Goal: Task Accomplishment & Management: Manage account settings

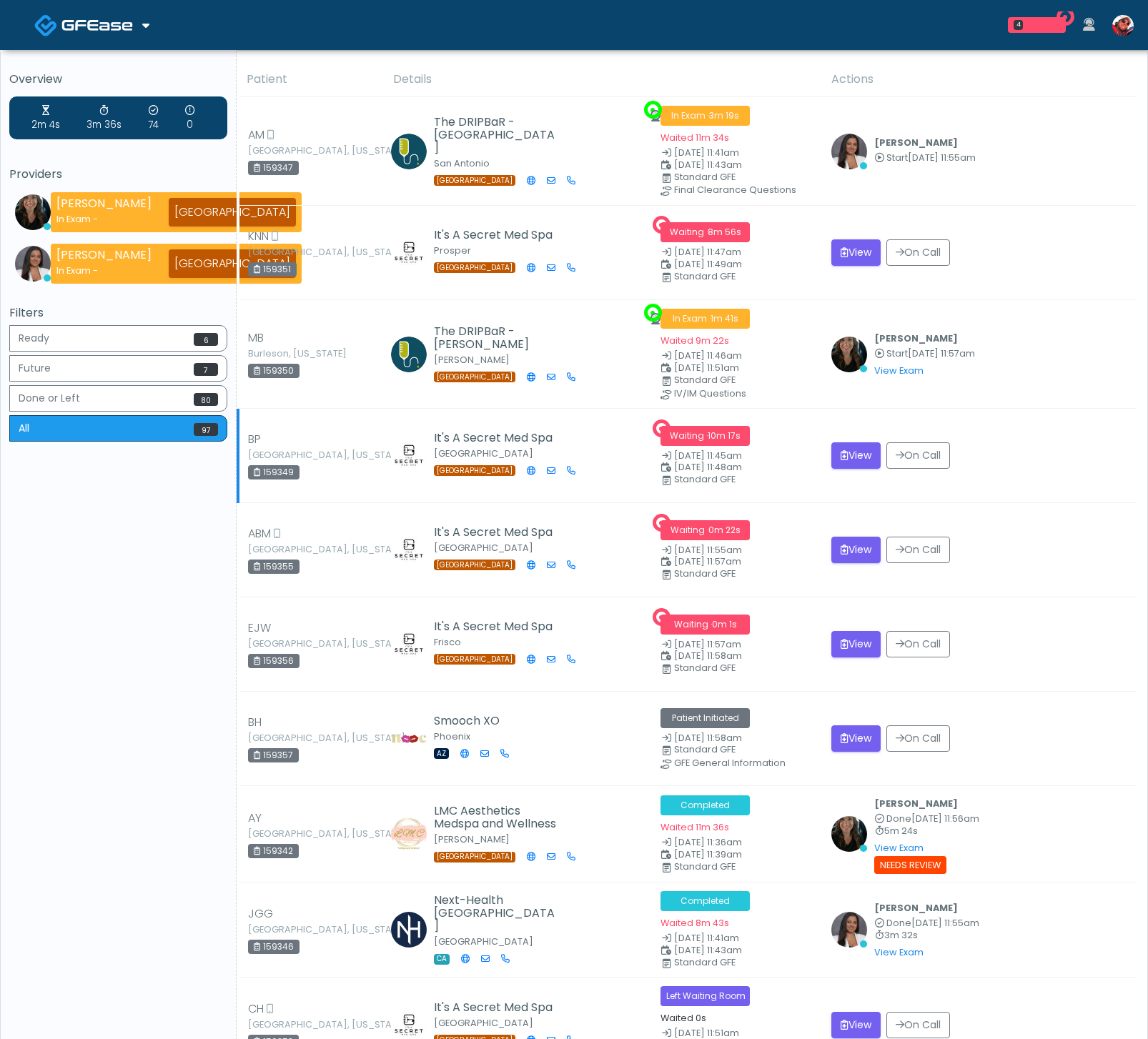
click at [288, 474] on div "159349" at bounding box center [273, 472] width 52 height 14
copy div "159349"
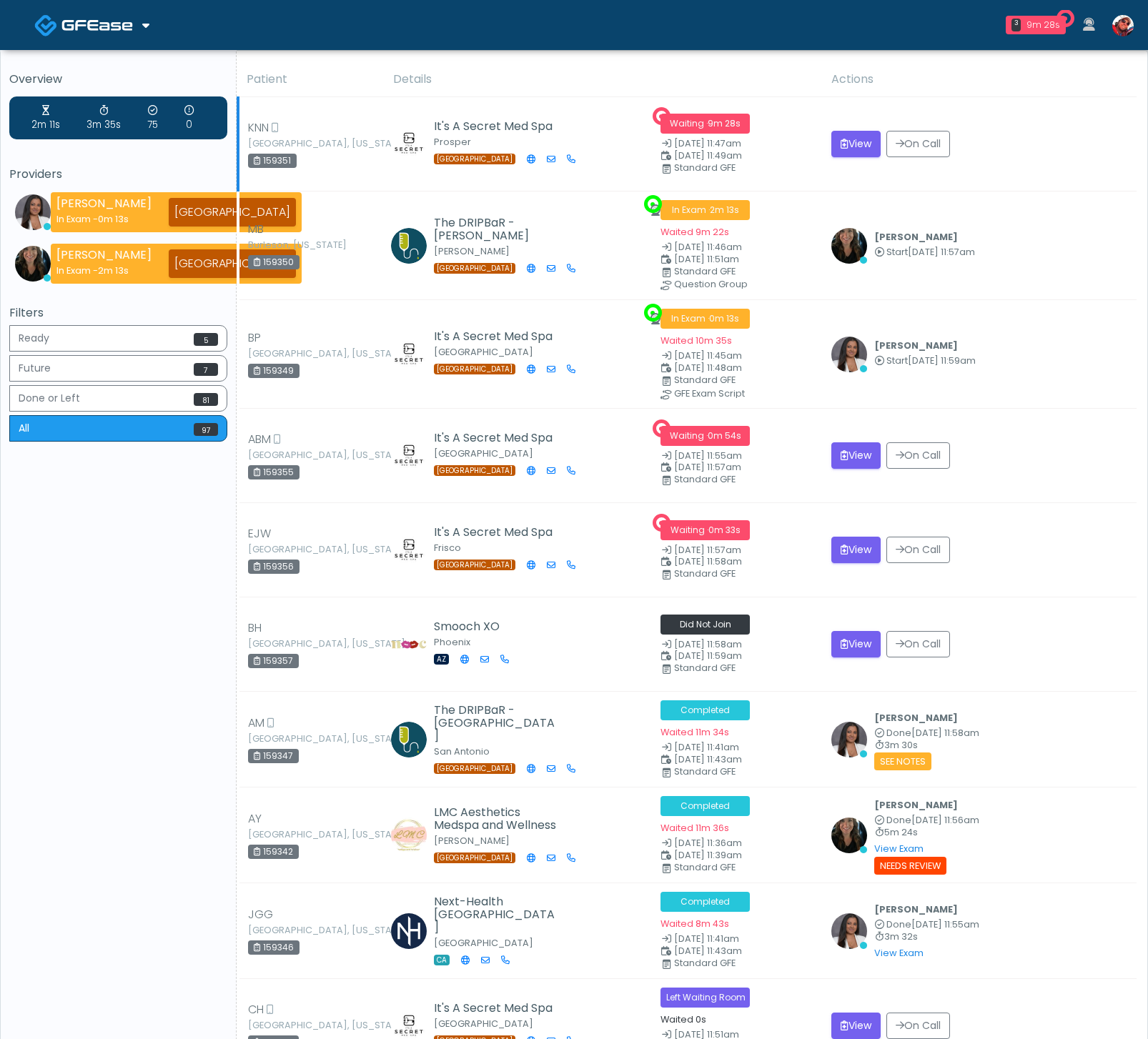
click at [285, 157] on div "159351" at bounding box center [272, 160] width 49 height 14
copy div "159351"
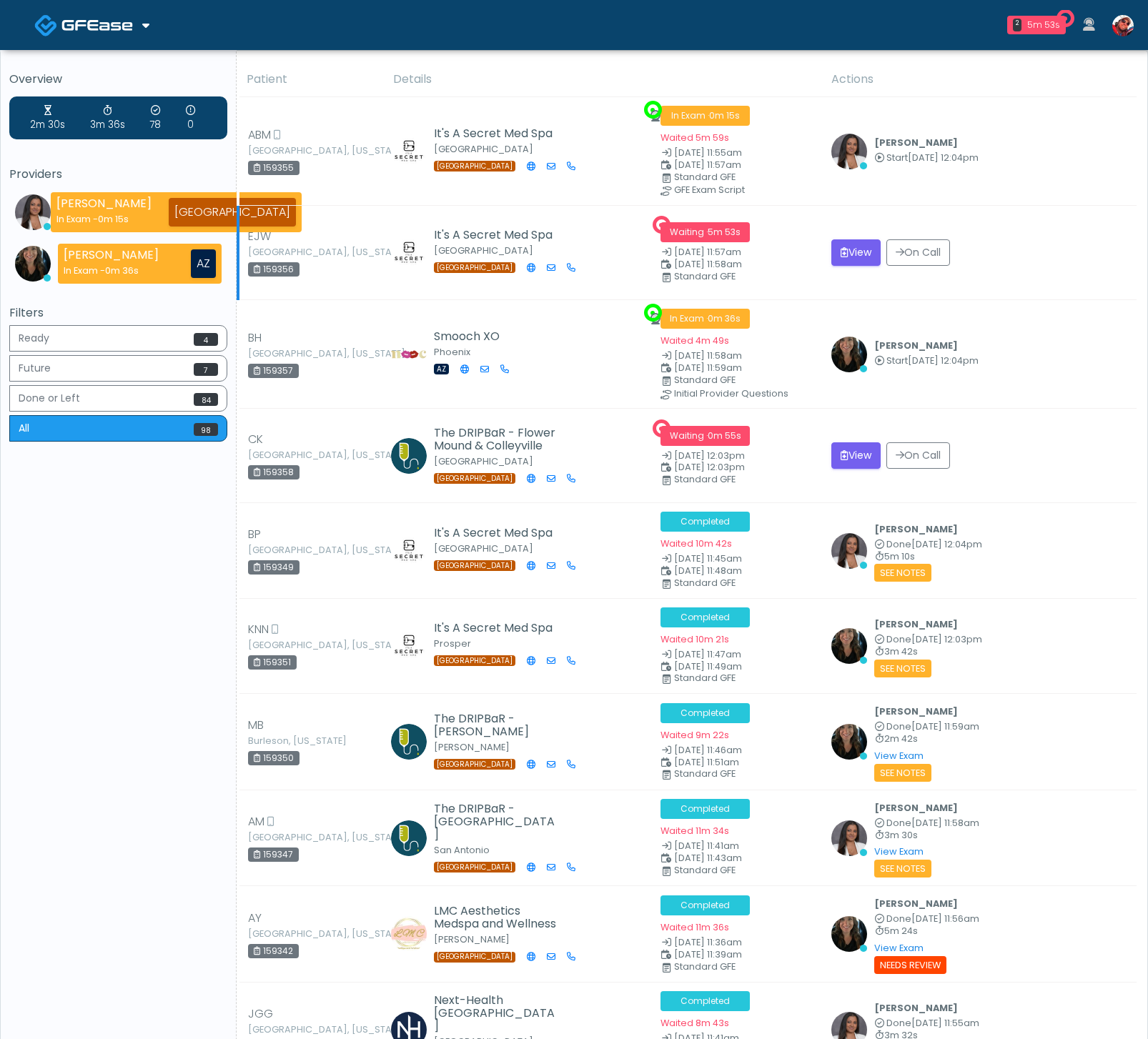
click at [277, 267] on div "159356" at bounding box center [273, 268] width 52 height 14
click at [277, 268] on div "159356" at bounding box center [273, 268] width 52 height 14
copy div "159356"
click at [1040, 489] on td "View On Call" at bounding box center [979, 455] width 314 height 94
click at [840, 256] on icon "submit" at bounding box center [844, 252] width 8 height 10
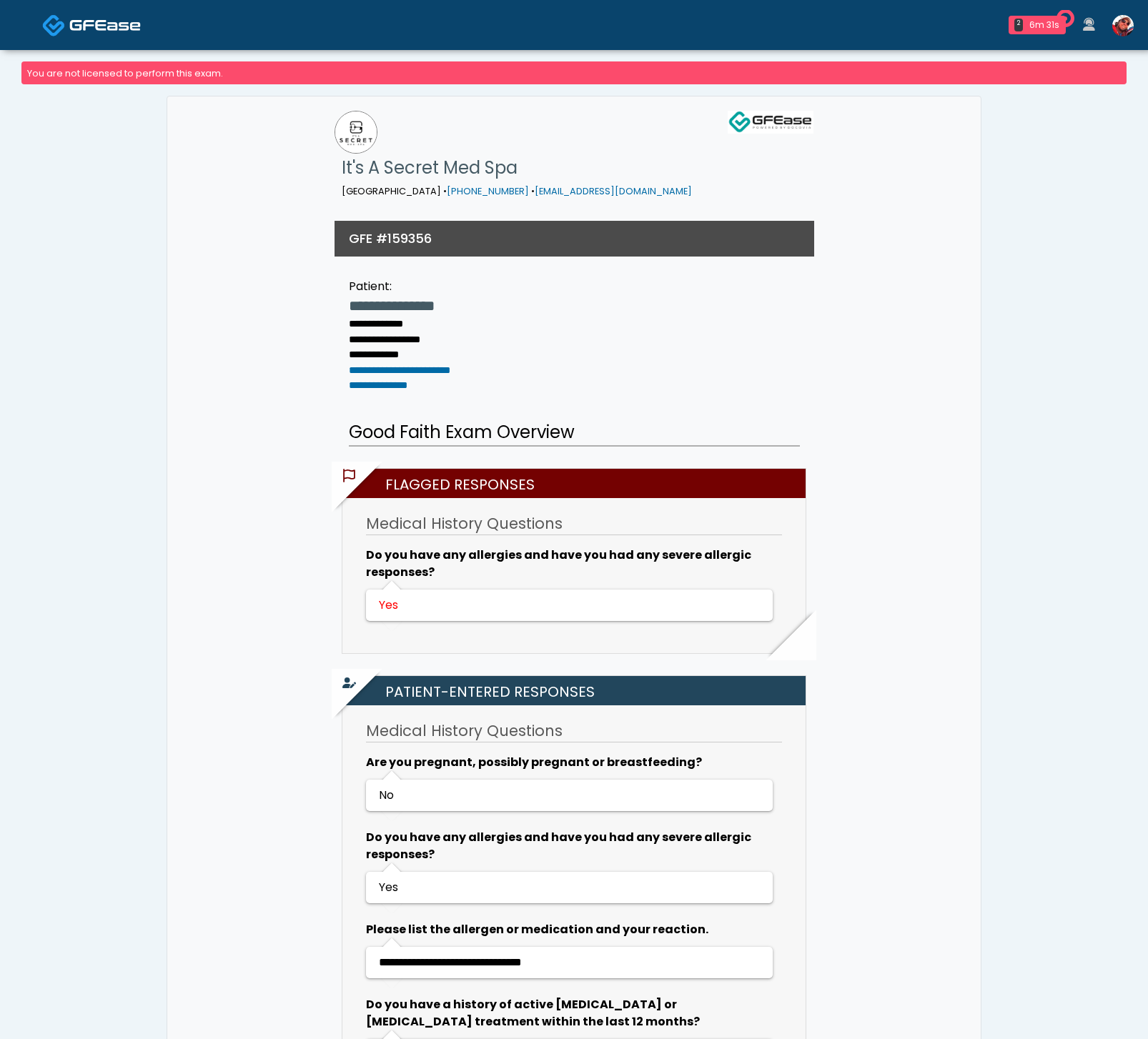
click at [83, 21] on img at bounding box center [105, 24] width 71 height 14
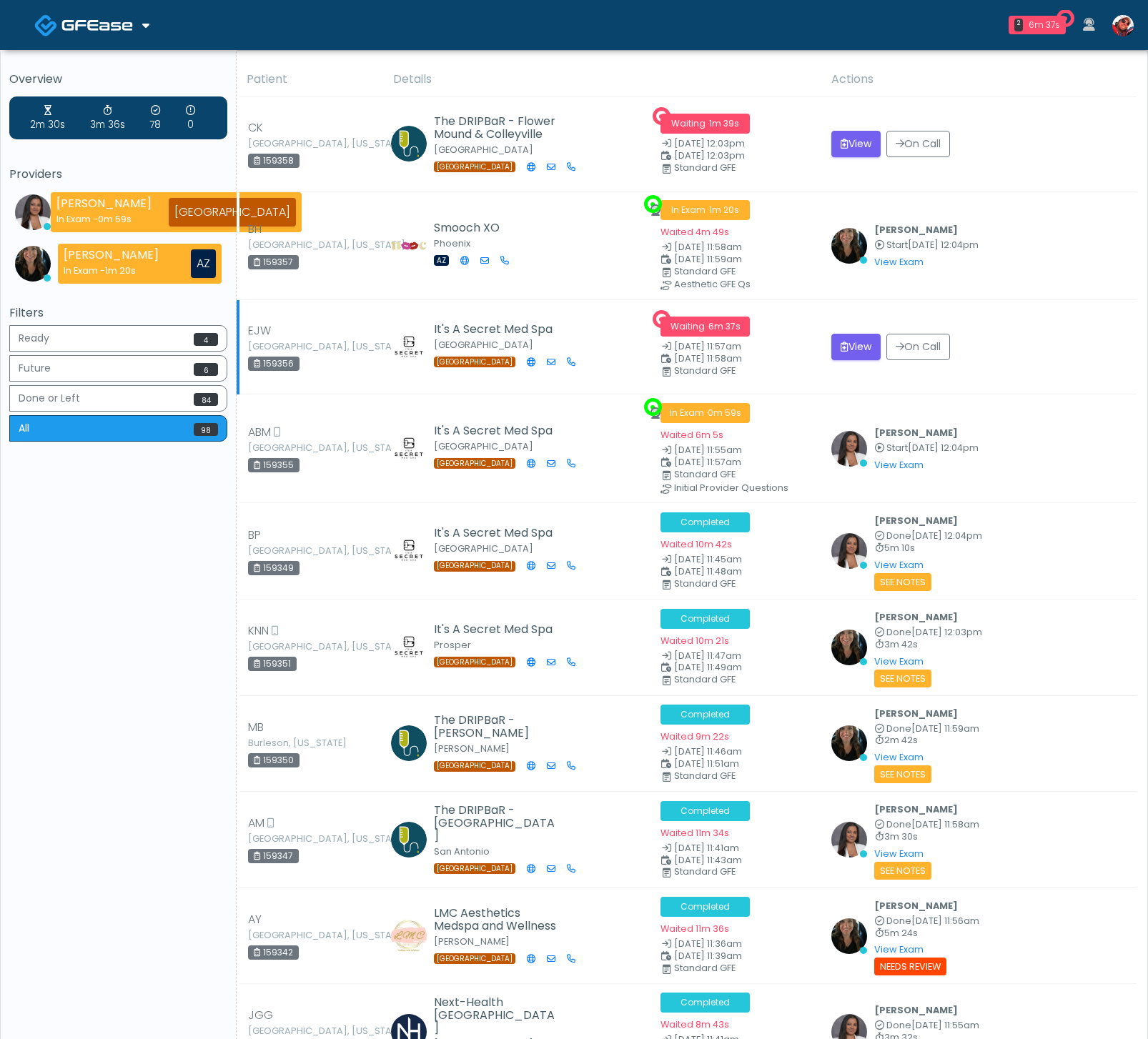
drag, startPoint x: 1017, startPoint y: 330, endPoint x: 941, endPoint y: 373, distance: 87.3
click at [1016, 330] on td "View On Call" at bounding box center [979, 347] width 314 height 94
click at [853, 346] on button "View" at bounding box center [855, 347] width 50 height 26
click at [1126, 23] on img at bounding box center [1123, 25] width 22 height 22
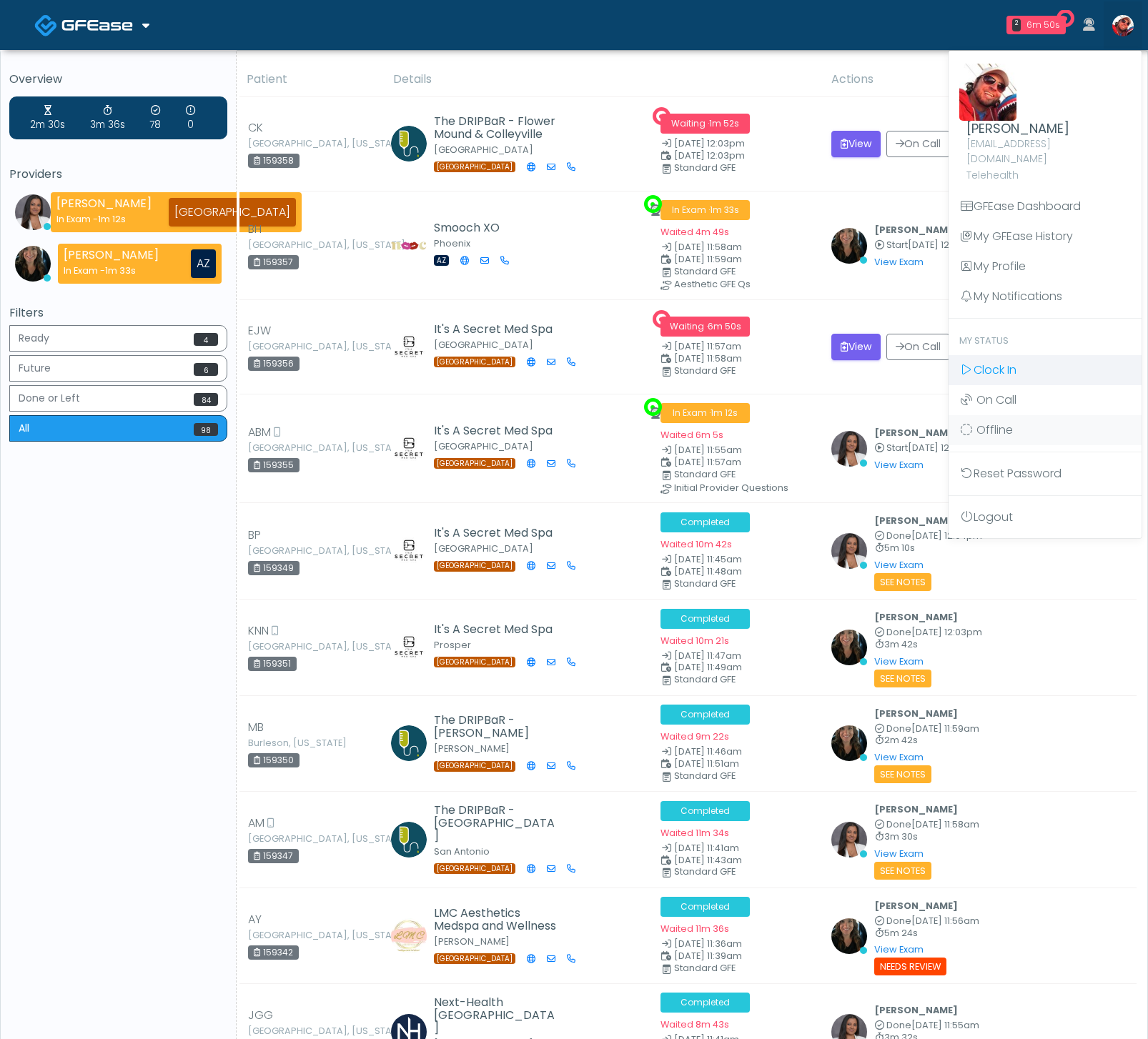
click at [1022, 360] on link "Clock In" at bounding box center [1045, 370] width 193 height 30
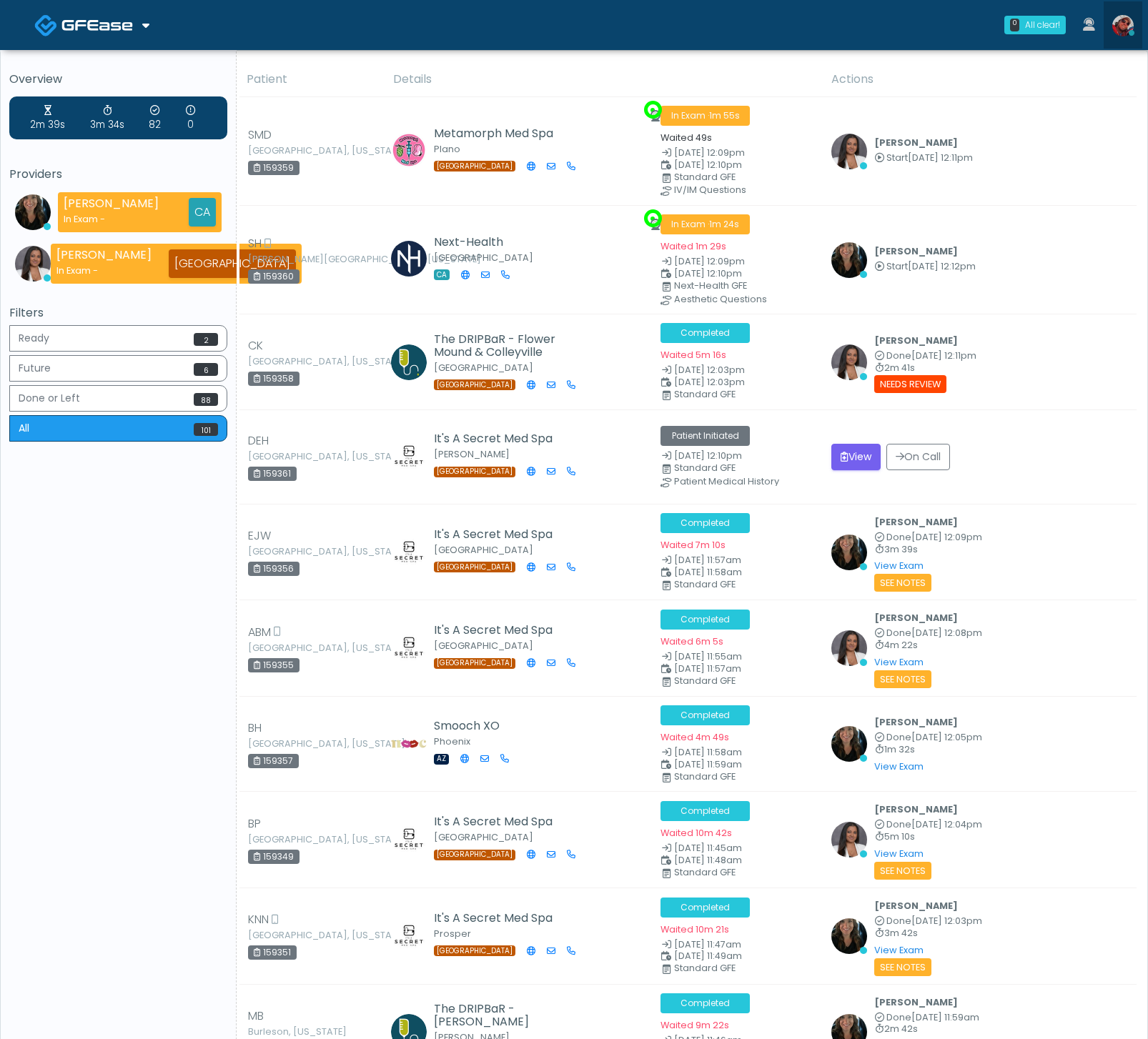
click at [1121, 27] on img at bounding box center [1123, 25] width 22 height 22
click at [1120, 31] on img at bounding box center [1123, 25] width 22 height 22
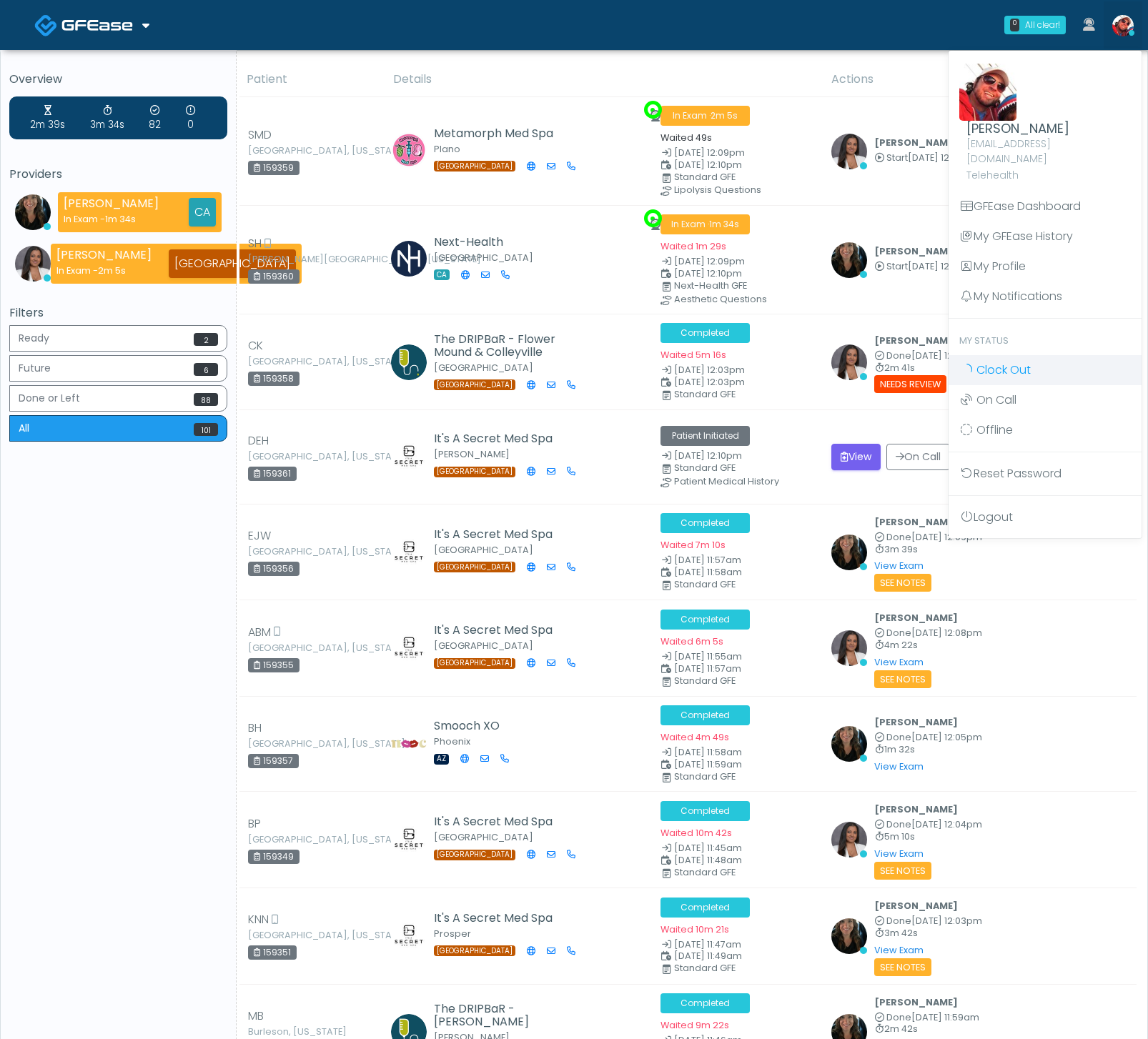
click at [1058, 357] on link "Clock Out" at bounding box center [1045, 370] width 193 height 30
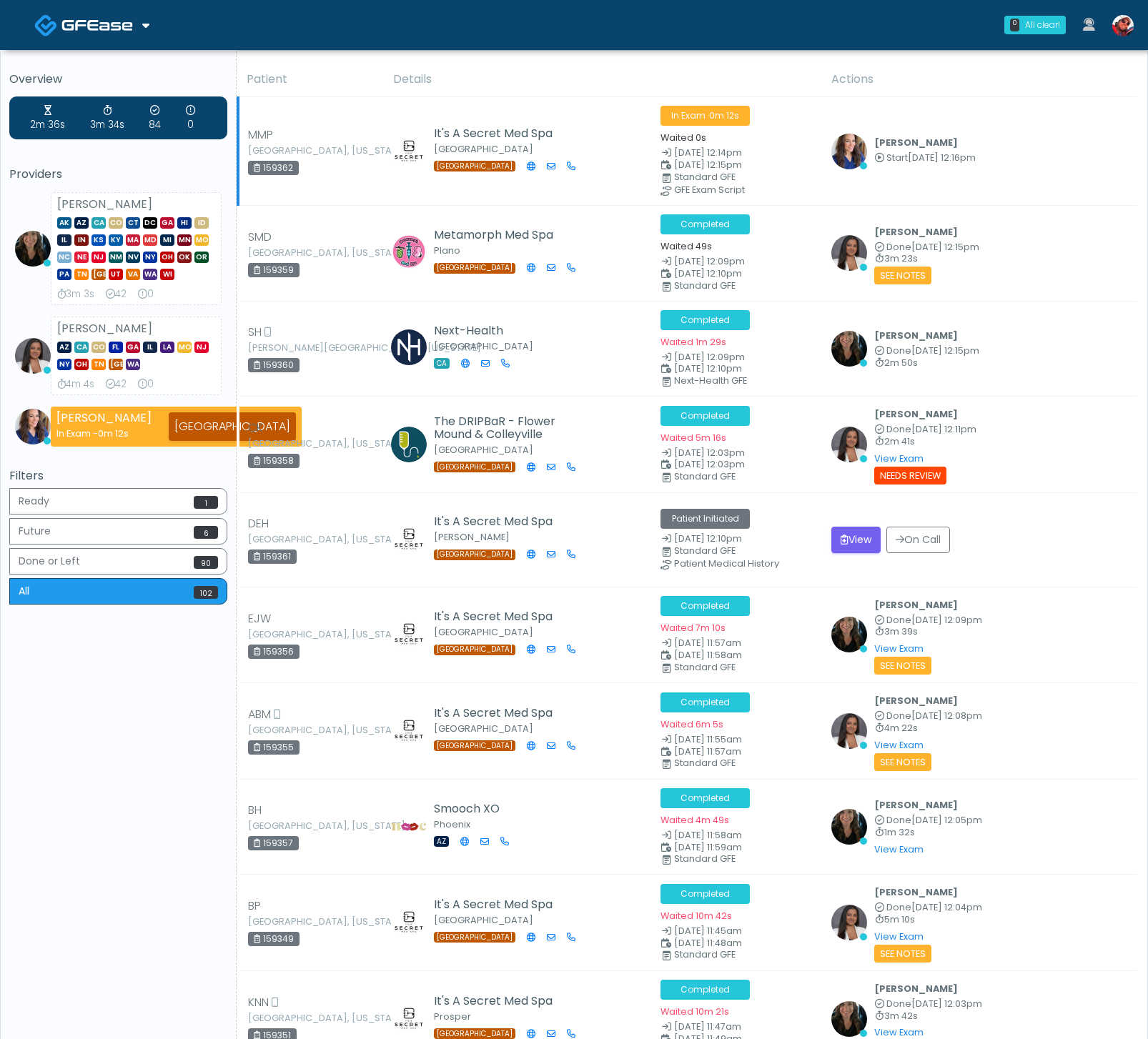
click at [348, 100] on td "MMP [GEOGRAPHIC_DATA], [US_STATE] 159362" at bounding box center [312, 152] width 146 height 109
